Goal: Task Accomplishment & Management: Manage account settings

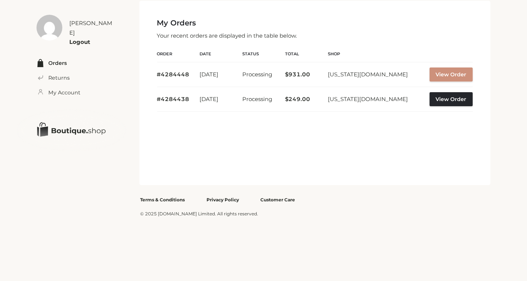
click at [449, 72] on link "View Order" at bounding box center [451, 75] width 43 height 14
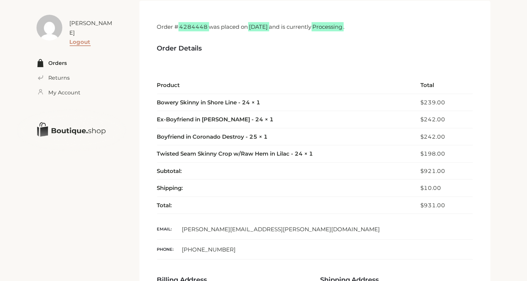
click at [87, 38] on link "Logout" at bounding box center [80, 41] width 21 height 7
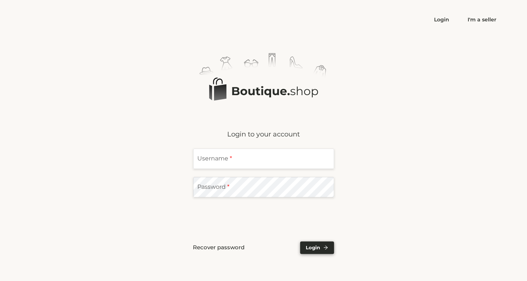
click at [390, 125] on div "Logo Created with Sketch. Login to your account Username * Password * Recover p…" at bounding box center [264, 153] width 466 height 201
click at [241, 159] on input "text" at bounding box center [263, 159] width 141 height 20
click at [235, 165] on input "text" at bounding box center [263, 159] width 141 height 20
